Goal: Task Accomplishment & Management: Manage account settings

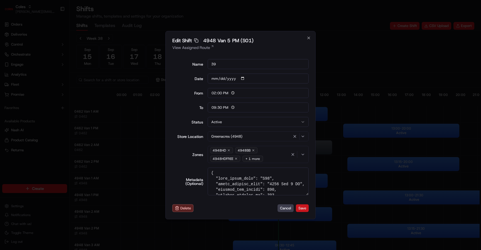
click at [303, 210] on button "Save" at bounding box center [302, 208] width 13 height 8
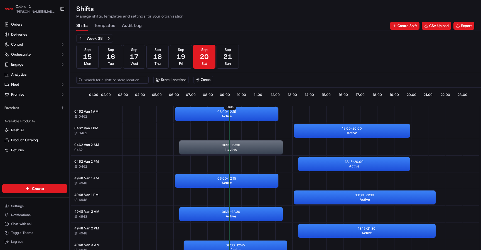
scroll to position [0, 52]
click at [447, 49] on div "Week 38 [DATE] [DATE] [DATE] [DATE] [DATE] [DATE] [DATE] Sun" at bounding box center [275, 51] width 398 height 34
click at [268, 63] on div "Week 38 [DATE] [DATE] [DATE] [DATE] [DATE] [DATE] [DATE] Sun" at bounding box center [275, 51] width 398 height 34
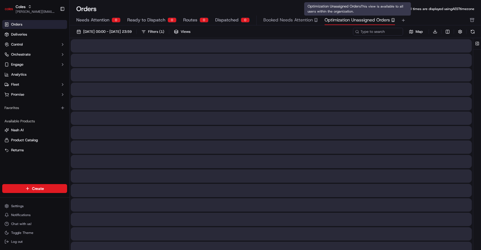
click at [357, 19] on span "Optimization Unassigned Orders" at bounding box center [356, 20] width 65 height 7
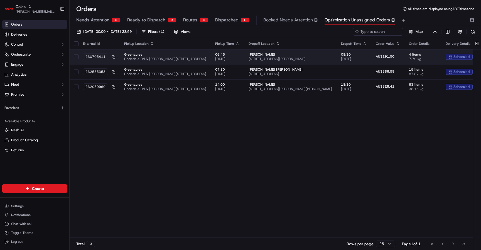
click at [190, 54] on span "Greenacres" at bounding box center [165, 54] width 82 height 4
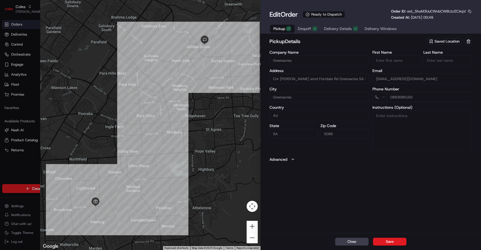
click at [1, 75] on div at bounding box center [240, 125] width 481 height 250
type input "+1"
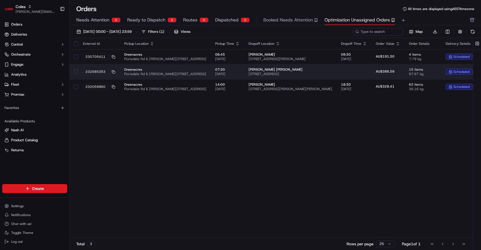
click at [175, 70] on span "Greenacres" at bounding box center [165, 69] width 82 height 4
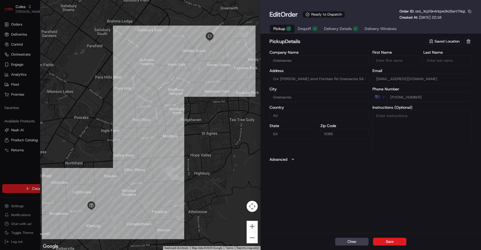
type input "+1"
click at [36, 113] on div at bounding box center [240, 125] width 481 height 250
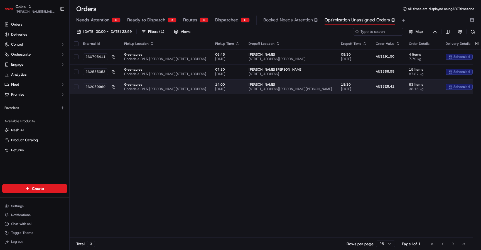
click at [157, 82] on td "Greenacres Floriedale Rd & Muller Rd, Greenacres SA 5086, Australia" at bounding box center [165, 86] width 91 height 15
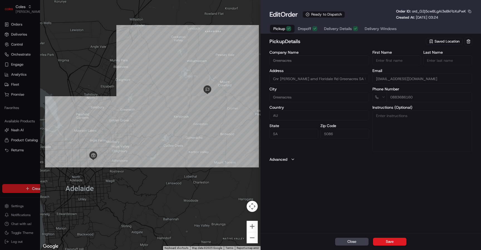
type input "+1"
click at [29, 118] on div at bounding box center [240, 125] width 481 height 250
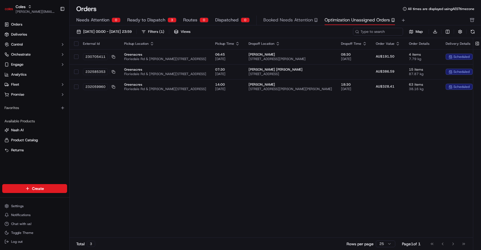
click at [115, 115] on div "External Id Pickup Location Pickup Time Dropoff Location Dropoff Time Order Val…" at bounding box center [304, 138] width 468 height 200
